Goal: Task Accomplishment & Management: Manage account settings

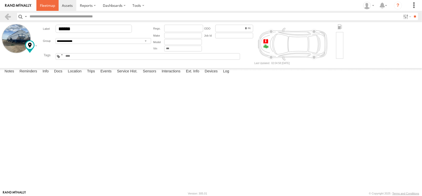
click at [55, 5] on span at bounding box center [47, 5] width 15 height 5
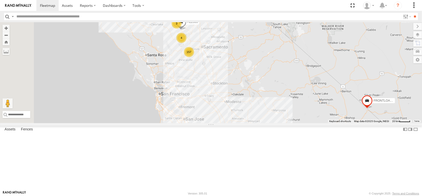
drag, startPoint x: 235, startPoint y: 76, endPoint x: 272, endPoint y: 138, distance: 72.3
click at [274, 123] on div "FRONTLOADER JD344H 157 4 2 3 AL2305" at bounding box center [211, 72] width 422 height 101
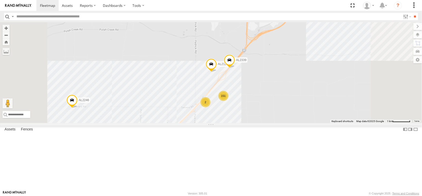
click at [228, 101] on div "151" at bounding box center [223, 96] width 10 height 10
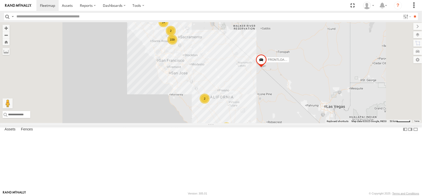
click at [0, 0] on div "Asset Current Location" at bounding box center [0, 0] width 0 height 0
click at [0, 0] on span "Asset" at bounding box center [0, 0] width 0 height 0
click at [0, 0] on span at bounding box center [0, 0] width 0 height 0
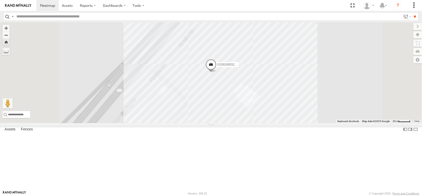
scroll to position [0, 0]
click at [0, 0] on div "015910003254862" at bounding box center [0, 0] width 0 height 0
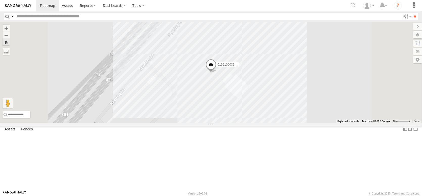
scroll to position [51, 0]
click at [0, 0] on div "015910003272633" at bounding box center [0, 0] width 0 height 0
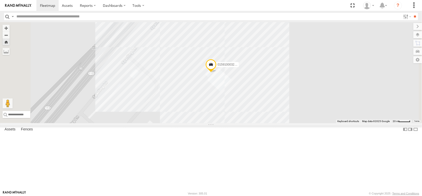
click at [0, 0] on div "015910003272666" at bounding box center [0, 0] width 0 height 0
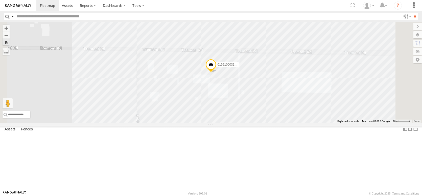
click at [0, 0] on div "015910003272633" at bounding box center [0, 0] width 0 height 0
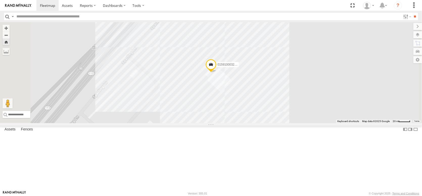
click at [0, 0] on div "015910003272732" at bounding box center [0, 0] width 0 height 0
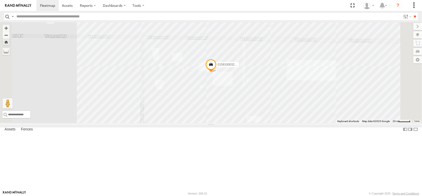
click at [217, 73] on span at bounding box center [210, 66] width 11 height 14
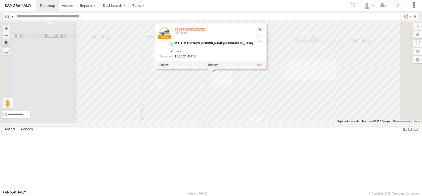
click at [205, 32] on link "015910003272732" at bounding box center [190, 30] width 30 height 4
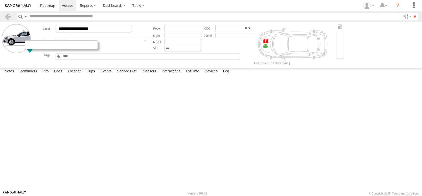
click at [40, 49] on div at bounding box center [61, 44] width 73 height 9
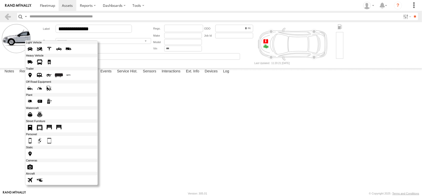
click at [34, 79] on span at bounding box center [30, 75] width 8 height 8
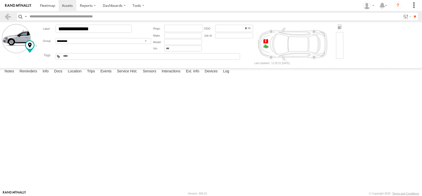
click at [27, 47] on label at bounding box center [16, 38] width 29 height 29
click at [0, 0] on label "Library" at bounding box center [0, 0] width 0 height 0
click at [0, 0] on span at bounding box center [0, 0] width 0 height 0
click at [0, 0] on label "Close" at bounding box center [0, 0] width 0 height 0
click at [0, 0] on span at bounding box center [0, 0] width 0 height 0
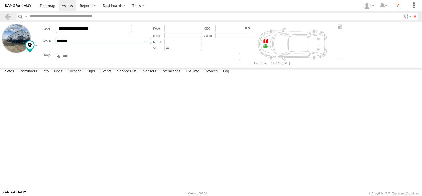
click at [139, 44] on select "**********" at bounding box center [104, 41] width 96 height 6
select select "****"
click at [66, 44] on select "**********" at bounding box center [104, 41] width 96 height 6
click at [87, 58] on input "text" at bounding box center [75, 56] width 24 height 4
click at [0, 0] on span at bounding box center [0, 0] width 0 height 0
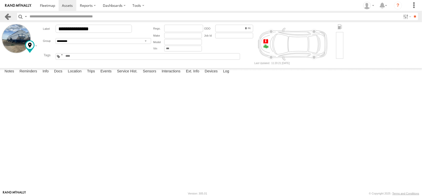
click at [7, 20] on link at bounding box center [7, 16] width 7 height 7
click at [0, 0] on span at bounding box center [0, 0] width 0 height 0
click at [55, 5] on span at bounding box center [47, 5] width 15 height 5
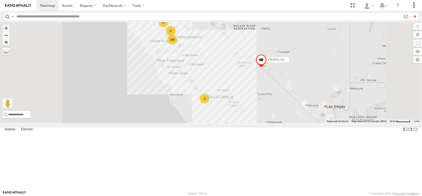
click at [0, 0] on div at bounding box center [0, 0] width 0 height 0
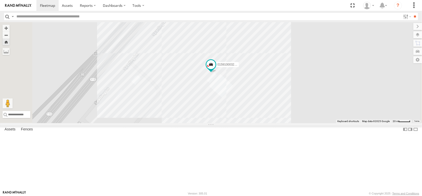
click at [0, 0] on div "AL2302" at bounding box center [0, 0] width 0 height 0
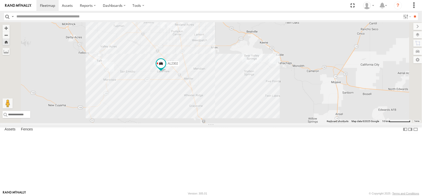
click at [0, 0] on div "015910003254896" at bounding box center [0, 0] width 0 height 0
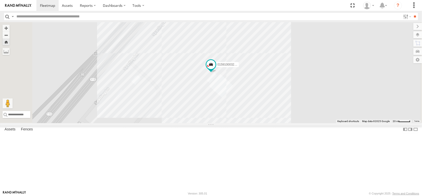
click at [0, 0] on link at bounding box center [0, 0] width 0 height 0
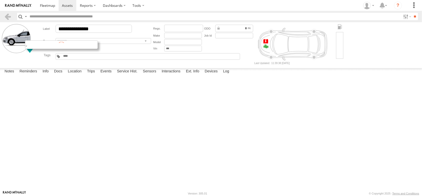
click at [40, 49] on div at bounding box center [61, 44] width 73 height 9
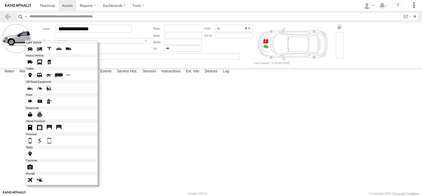
click at [34, 79] on span at bounding box center [30, 75] width 8 height 8
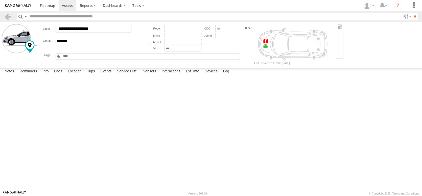
click at [0, 0] on label "Library" at bounding box center [0, 0] width 0 height 0
click at [0, 0] on span at bounding box center [0, 0] width 0 height 0
click at [0, 0] on label "Close" at bounding box center [0, 0] width 0 height 0
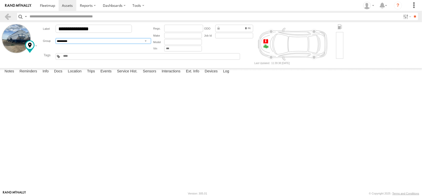
click at [95, 44] on select "**********" at bounding box center [104, 41] width 96 height 6
select select "****"
click at [66, 44] on select "**********" at bounding box center [104, 41] width 96 height 6
click at [83, 59] on div "AL Asset Idle for 7+ Days Battery under 10% Black Tuff Boy Drop In IDAHO Fertil…" at bounding box center [75, 56] width 24 height 5
click at [87, 58] on input "text" at bounding box center [75, 56] width 24 height 4
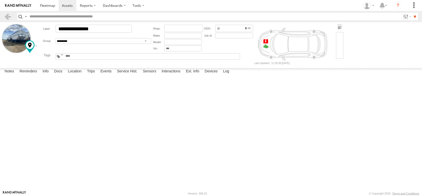
click at [0, 0] on span at bounding box center [0, 0] width 0 height 0
click at [232, 75] on label "Log" at bounding box center [226, 71] width 11 height 7
click at [220, 75] on label "Devices" at bounding box center [211, 71] width 18 height 7
click at [55, 7] on span at bounding box center [47, 5] width 15 height 5
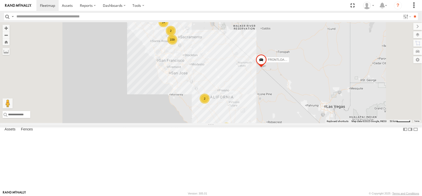
click at [0, 0] on div "Asset Current Location" at bounding box center [0, 0] width 0 height 0
drag, startPoint x: 25, startPoint y: 29, endPoint x: 24, endPoint y: 23, distance: 6.2
click at [0, 0] on span "Asset" at bounding box center [0, 0] width 0 height 0
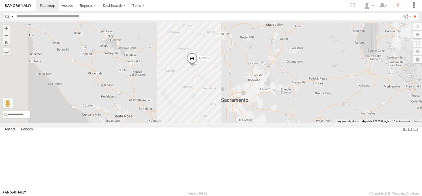
drag, startPoint x: 281, startPoint y: 80, endPoint x: 406, endPoint y: 197, distance: 171.1
click at [406, 196] on html at bounding box center [211, 98] width 422 height 196
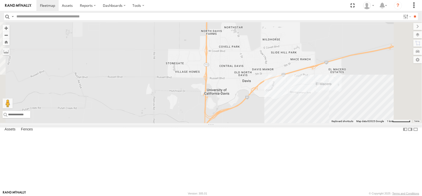
drag, startPoint x: 283, startPoint y: 143, endPoint x: 317, endPoint y: 100, distance: 54.3
click at [311, 103] on div "FRONTLOADER JD344H AL2305 AL2246 AL2253 AL2129 AL2339" at bounding box center [211, 72] width 422 height 101
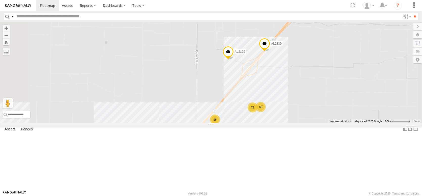
click at [220, 125] on div "15" at bounding box center [215, 120] width 10 height 10
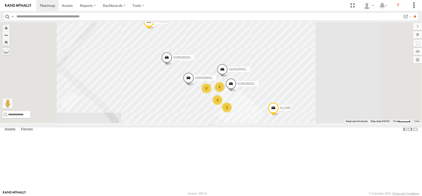
click at [172, 66] on span at bounding box center [166, 59] width 11 height 14
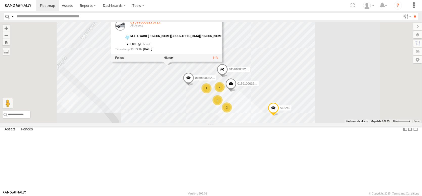
click at [161, 24] on link "015910003276121" at bounding box center [145, 22] width 30 height 4
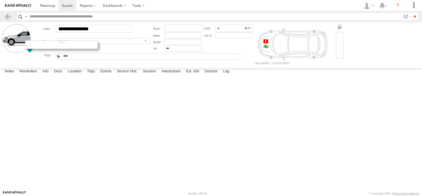
click at [40, 49] on div at bounding box center [61, 44] width 73 height 9
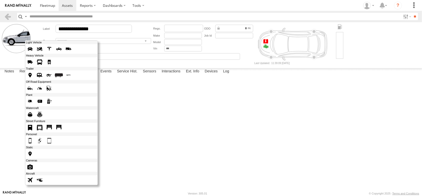
click at [34, 79] on span at bounding box center [30, 75] width 8 height 8
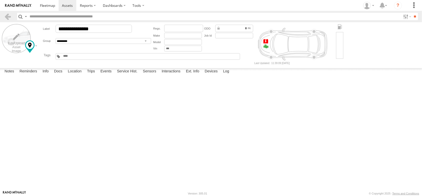
click at [4, 44] on label at bounding box center [16, 38] width 29 height 29
click at [0, 0] on label "Library" at bounding box center [0, 0] width 0 height 0
click at [0, 0] on span at bounding box center [0, 0] width 0 height 0
click at [0, 0] on label "Close" at bounding box center [0, 0] width 0 height 0
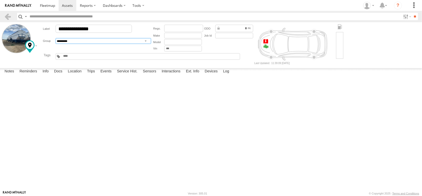
click at [86, 44] on select "**********" at bounding box center [104, 41] width 96 height 6
select select "****"
click at [66, 44] on select "**********" at bounding box center [104, 41] width 96 height 6
click at [84, 58] on input "text" at bounding box center [75, 56] width 24 height 4
click at [55, 7] on span at bounding box center [47, 5] width 15 height 5
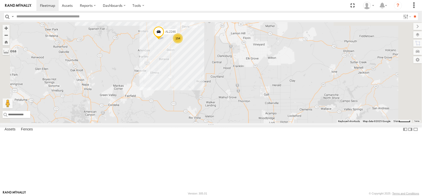
drag, startPoint x: 240, startPoint y: 56, endPoint x: 253, endPoint y: 142, distance: 86.4
click at [253, 123] on div "FRONTLOADER JD344H 154 AL2246" at bounding box center [211, 72] width 422 height 101
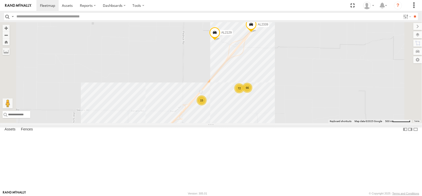
click at [207, 106] on div "15" at bounding box center [202, 101] width 10 height 10
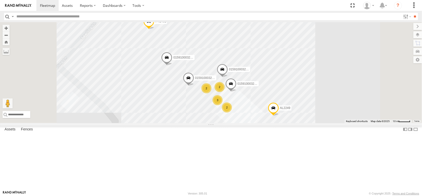
click at [172, 66] on span at bounding box center [166, 59] width 11 height 14
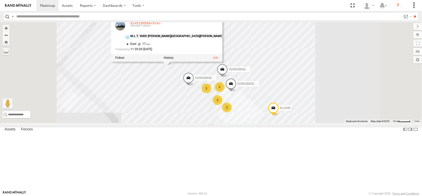
click at [161, 24] on link "015910003276121" at bounding box center [145, 22] width 30 height 4
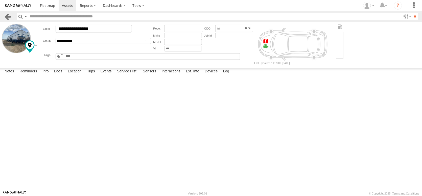
click at [8, 17] on link at bounding box center [7, 16] width 7 height 7
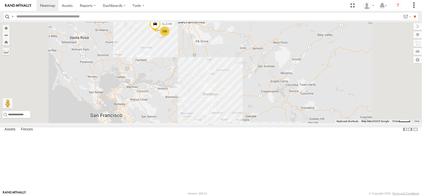
drag, startPoint x: 233, startPoint y: 80, endPoint x: 273, endPoint y: 190, distance: 117.1
click at [273, 123] on div "FRONTLOADER JD344H 155 AL2246 AL2253" at bounding box center [211, 72] width 422 height 101
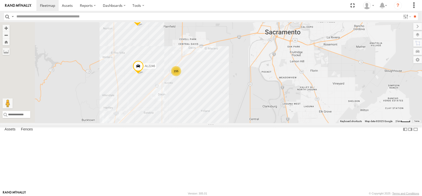
click at [233, 107] on div "FRONTLOADER JD344H AL2305 AL2246 AL2253 155" at bounding box center [211, 72] width 422 height 101
click at [181, 76] on div "155" at bounding box center [176, 71] width 10 height 10
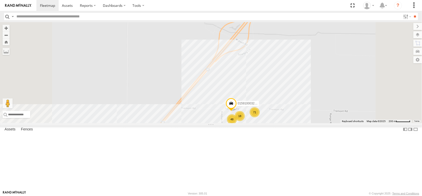
click at [169, 145] on div "15" at bounding box center [164, 140] width 10 height 10
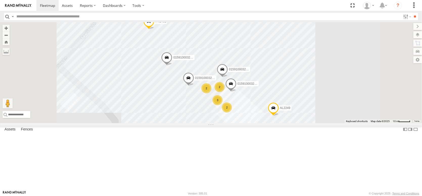
click at [263, 86] on span "015910003276311" at bounding box center [250, 84] width 25 height 4
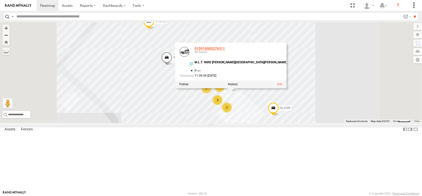
click at [225, 51] on link "015910003276311" at bounding box center [210, 49] width 30 height 4
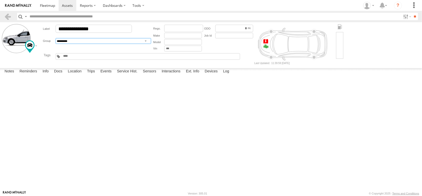
click at [120, 44] on select "**********" at bounding box center [104, 41] width 96 height 6
select select "****"
click at [66, 44] on select "**********" at bounding box center [104, 41] width 96 height 6
click at [87, 58] on input "text" at bounding box center [75, 56] width 24 height 4
click at [24, 42] on label at bounding box center [16, 38] width 29 height 29
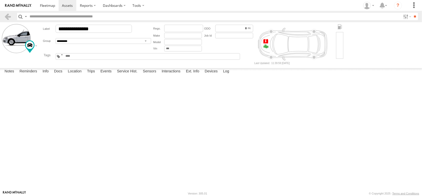
click at [0, 0] on label "Library" at bounding box center [0, 0] width 0 height 0
click at [0, 0] on span at bounding box center [0, 0] width 0 height 0
click at [0, 0] on label "Close" at bounding box center [0, 0] width 0 height 0
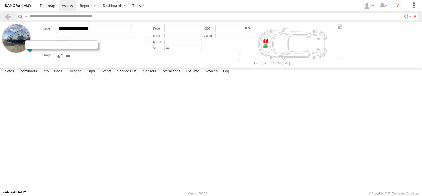
click at [38, 49] on div at bounding box center [61, 44] width 73 height 9
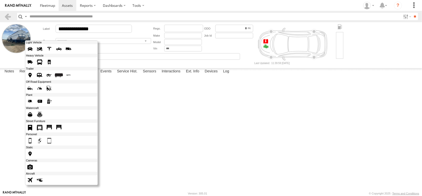
click at [34, 79] on span at bounding box center [30, 75] width 8 height 8
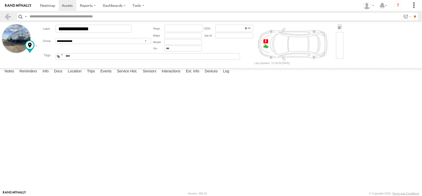
click at [0, 0] on span at bounding box center [0, 0] width 0 height 0
click at [55, 8] on span at bounding box center [47, 5] width 15 height 5
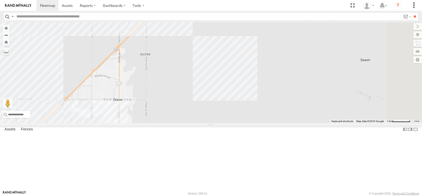
click at [161, 18] on div "15" at bounding box center [156, 13] width 10 height 10
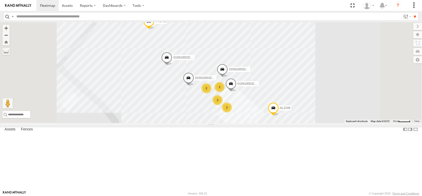
click at [194, 86] on span at bounding box center [188, 80] width 11 height 14
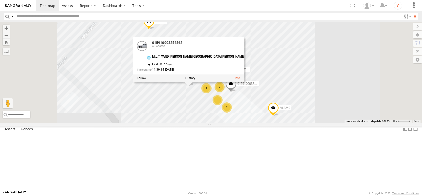
click at [239, 48] on div "All Assets" at bounding box center [198, 46] width 92 height 3
click at [182, 45] on link "015910003254862" at bounding box center [167, 43] width 30 height 4
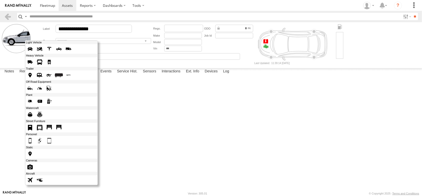
click at [38, 53] on div at bounding box center [61, 112] width 73 height 145
click at [34, 79] on span at bounding box center [30, 75] width 8 height 8
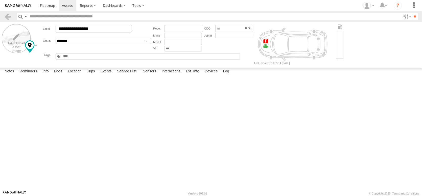
click at [21, 46] on label at bounding box center [16, 38] width 29 height 29
click at [0, 0] on label at bounding box center [0, 0] width 0 height 0
click at [0, 0] on input "file" at bounding box center [0, 0] width 0 height 0
click at [0, 0] on label at bounding box center [0, 0] width 0 height 0
click at [0, 0] on input "file" at bounding box center [0, 0] width 0 height 0
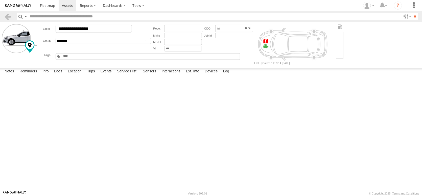
click at [0, 0] on label "Library" at bounding box center [0, 0] width 0 height 0
click at [0, 0] on span at bounding box center [0, 0] width 0 height 0
click at [0, 0] on label "Close" at bounding box center [0, 0] width 0 height 0
click at [0, 0] on span at bounding box center [0, 0] width 0 height 0
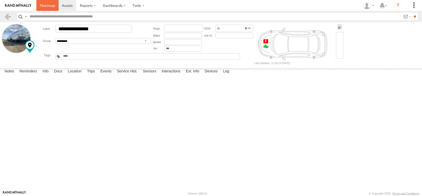
click at [55, 6] on span at bounding box center [47, 5] width 15 height 5
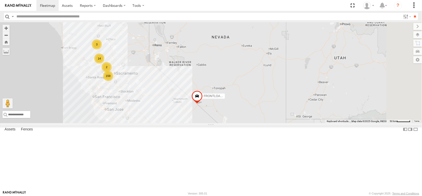
drag, startPoint x: 322, startPoint y: 87, endPoint x: 255, endPoint y: 108, distance: 70.5
click at [255, 108] on div "159 14 14 3 8 2 FRONTLOADER JD344H 2" at bounding box center [211, 72] width 422 height 101
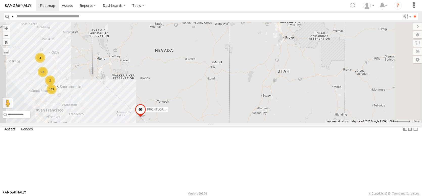
drag, startPoint x: 378, startPoint y: 68, endPoint x: 319, endPoint y: 84, distance: 61.1
click at [319, 84] on div "159 14 14 3 8 2 FRONTLOADER JD344H 2" at bounding box center [211, 72] width 422 height 101
